Goal: Navigation & Orientation: Find specific page/section

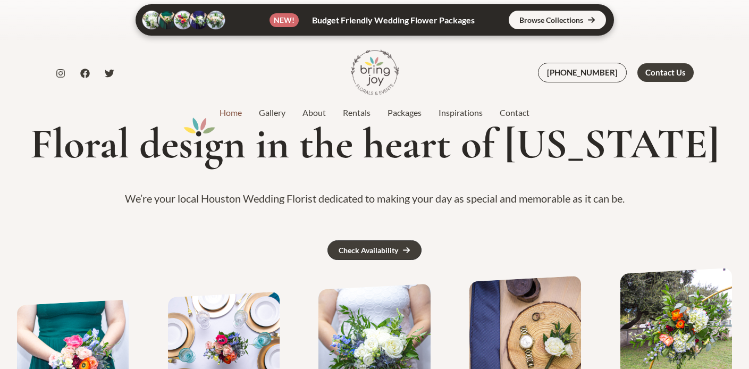
click at [532, 20] on link at bounding box center [375, 19] width 478 height 31
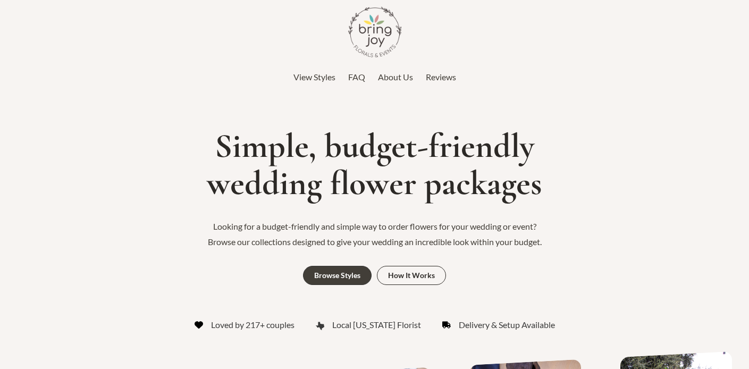
click at [372, 46] on img at bounding box center [374, 31] width 53 height 53
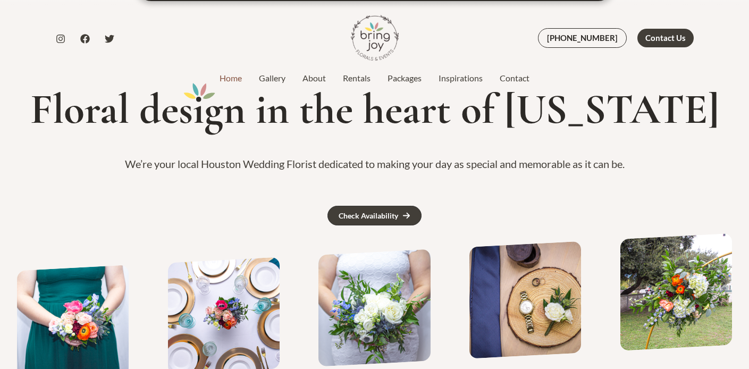
scroll to position [36, 0]
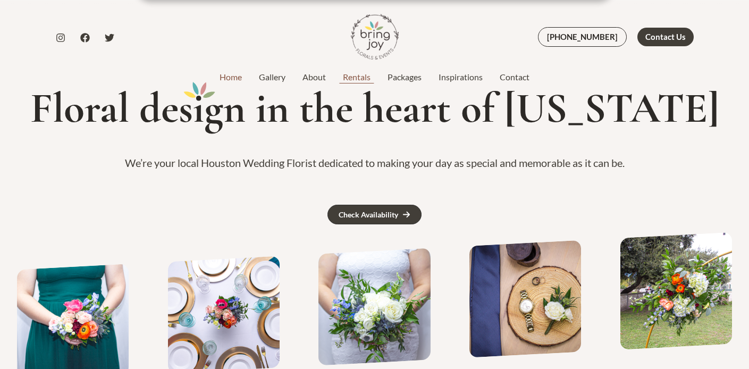
click at [346, 81] on link "Rentals" at bounding box center [356, 77] width 45 height 13
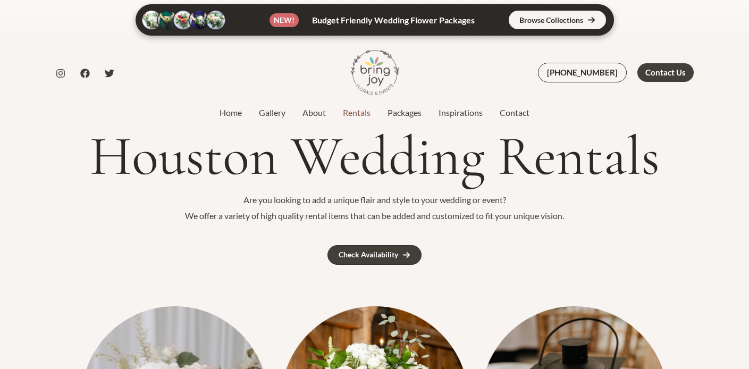
scroll to position [0, 1]
click at [442, 120] on nav "Home Gallery About Rentals Packages Inspirations Contact" at bounding box center [374, 113] width 327 height 16
click at [446, 116] on link "Inspirations" at bounding box center [460, 112] width 61 height 13
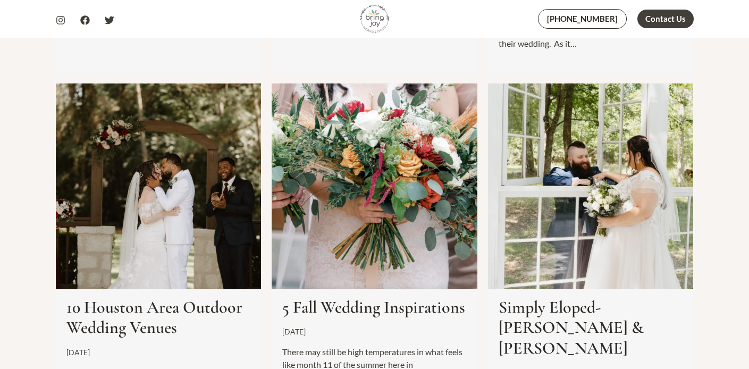
scroll to position [1309, 0]
